Goal: Navigation & Orientation: Find specific page/section

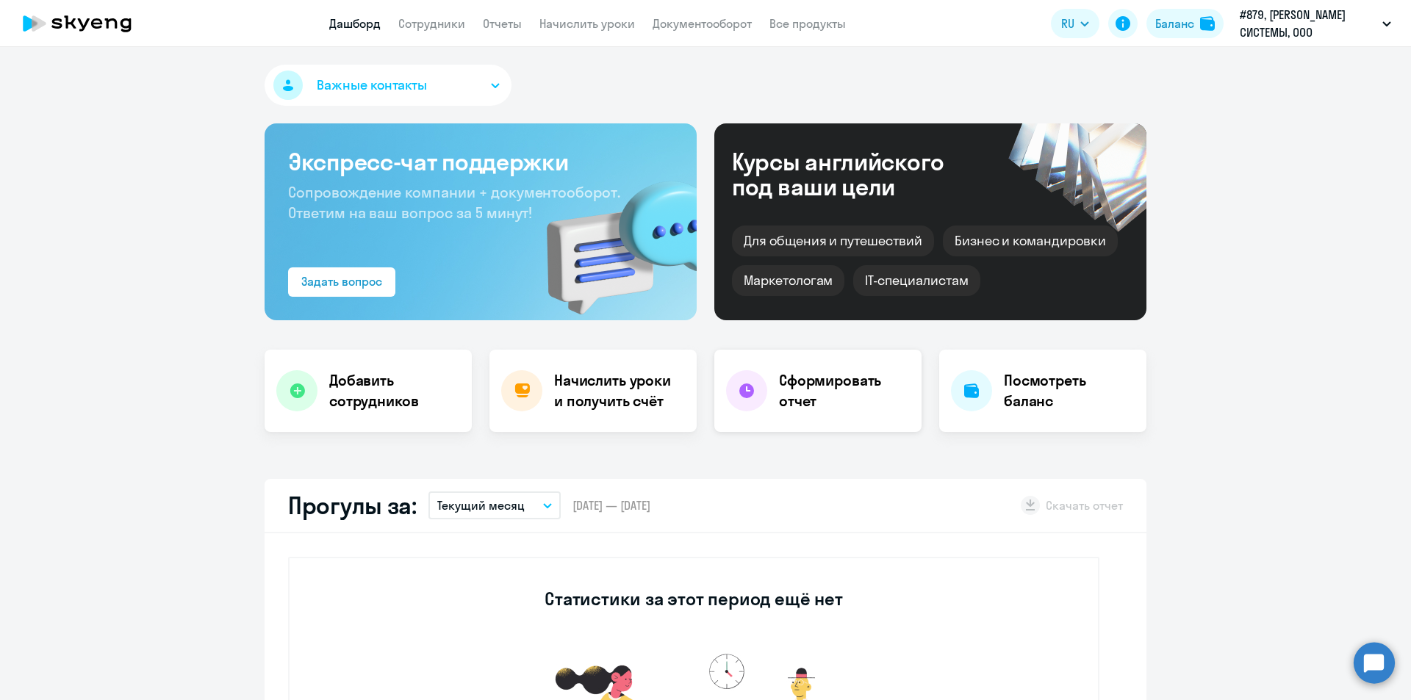
click at [818, 390] on h4 "Сформировать отчет" at bounding box center [844, 390] width 131 height 41
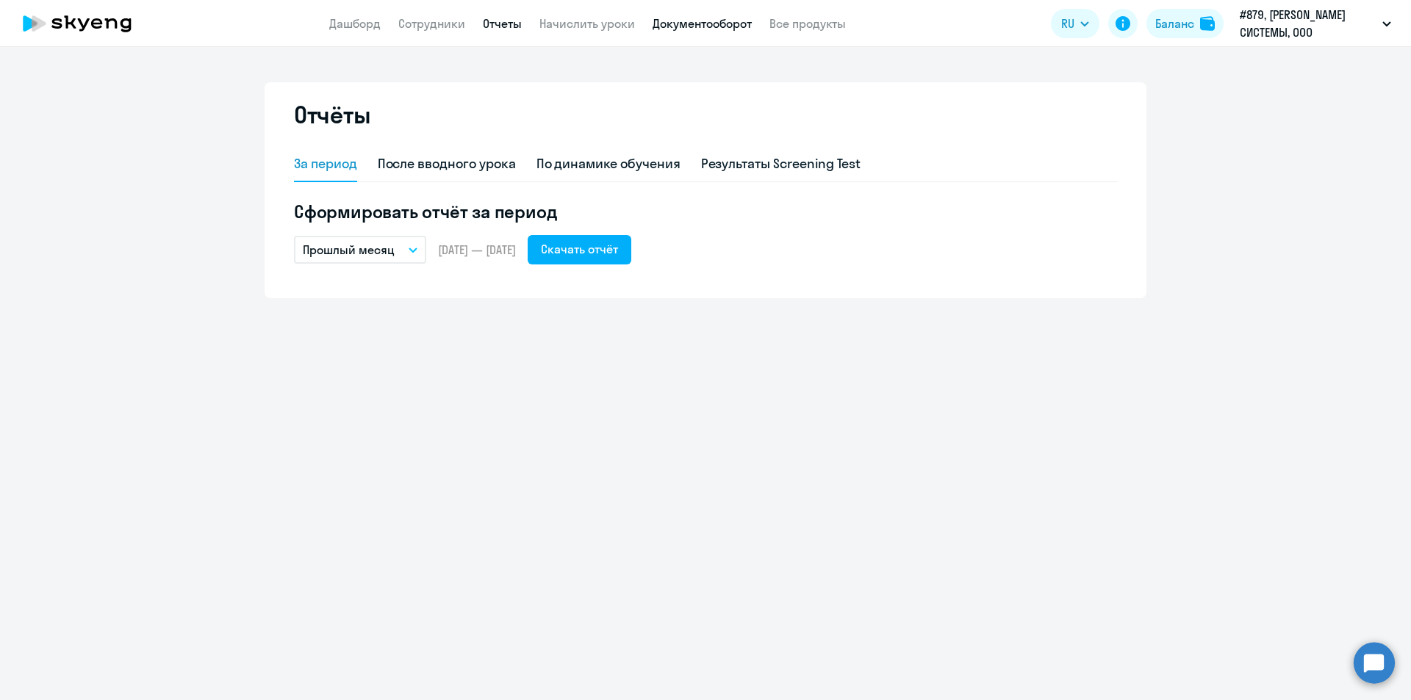
click at [697, 22] on link "Документооборот" at bounding box center [701, 23] width 99 height 15
